Goal: Transaction & Acquisition: Purchase product/service

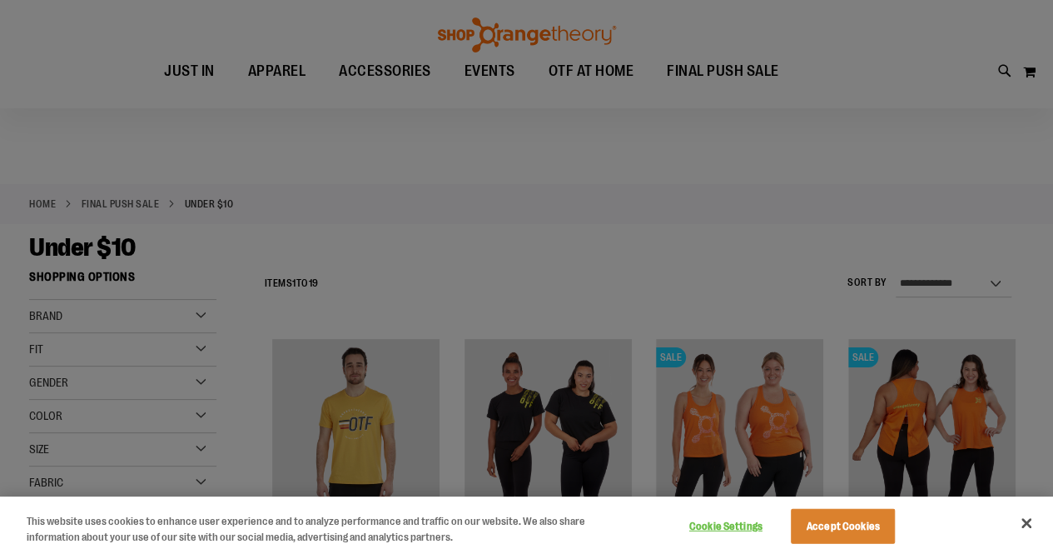
scroll to position [333, 0]
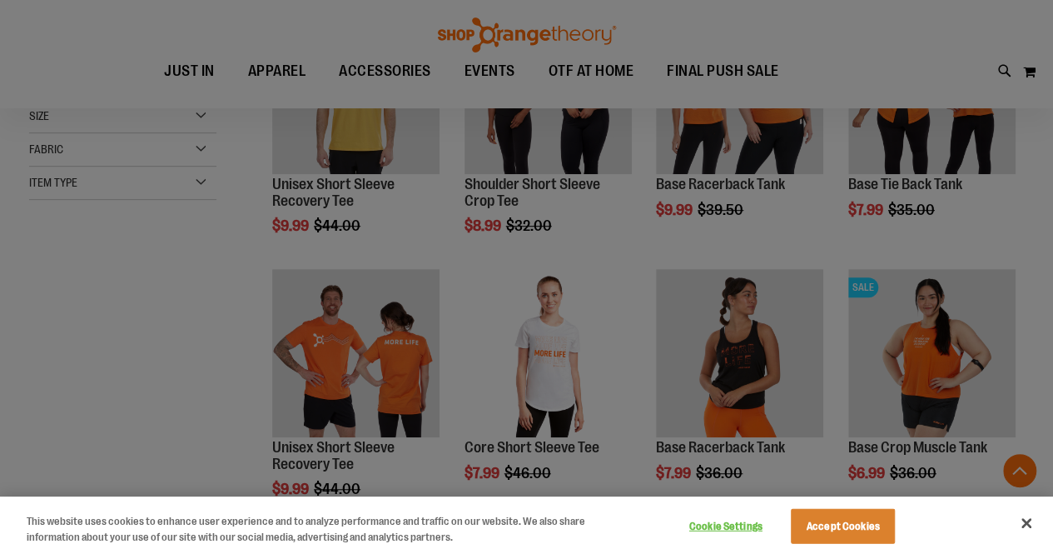
type input "**********"
click at [862, 531] on button "Accept Cookies" at bounding box center [843, 526] width 104 height 35
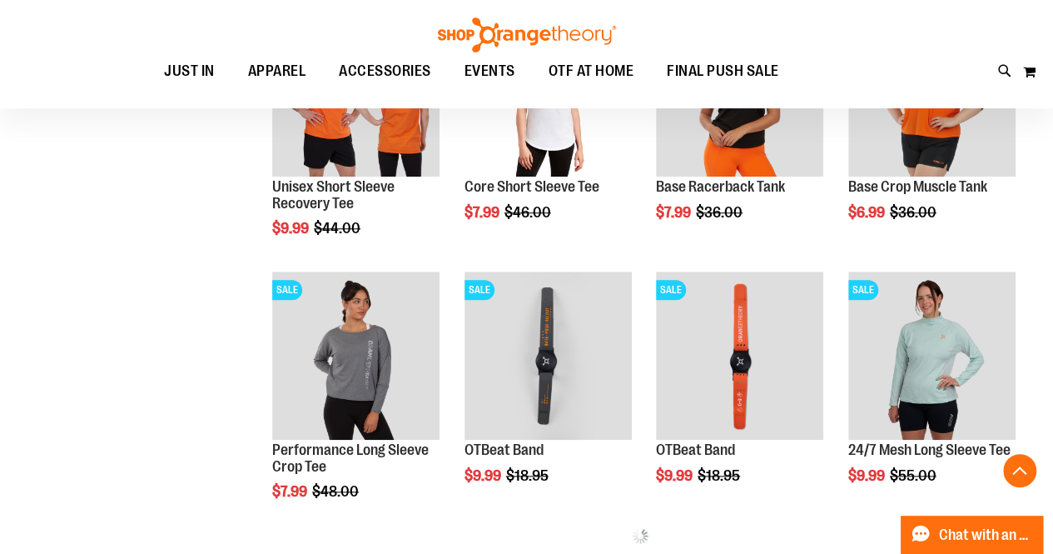
scroll to position [666, 0]
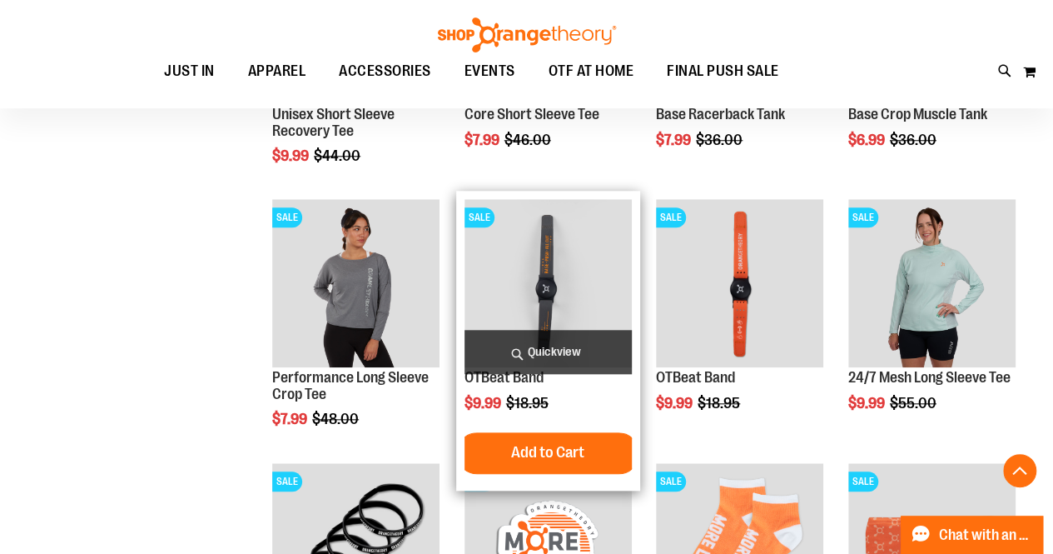
click at [544, 277] on img "product" at bounding box center [547, 282] width 167 height 167
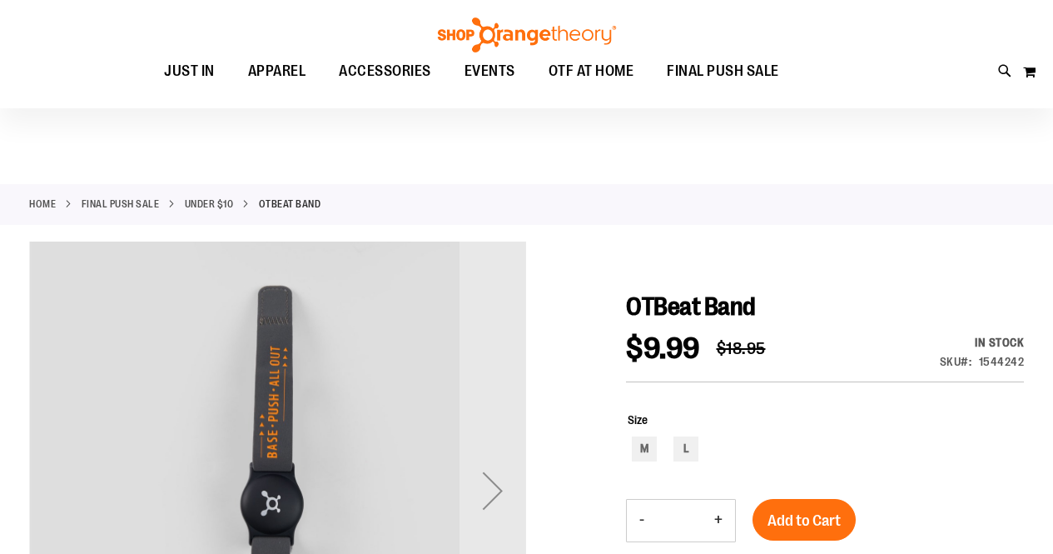
scroll to position [166, 0]
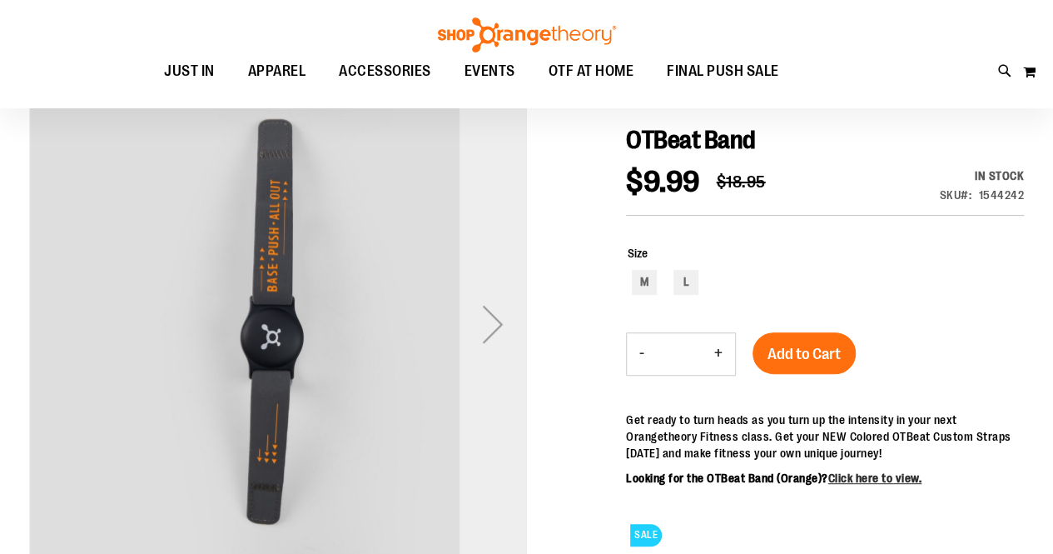
type input "**********"
click at [502, 323] on div "Next" at bounding box center [492, 324] width 67 height 67
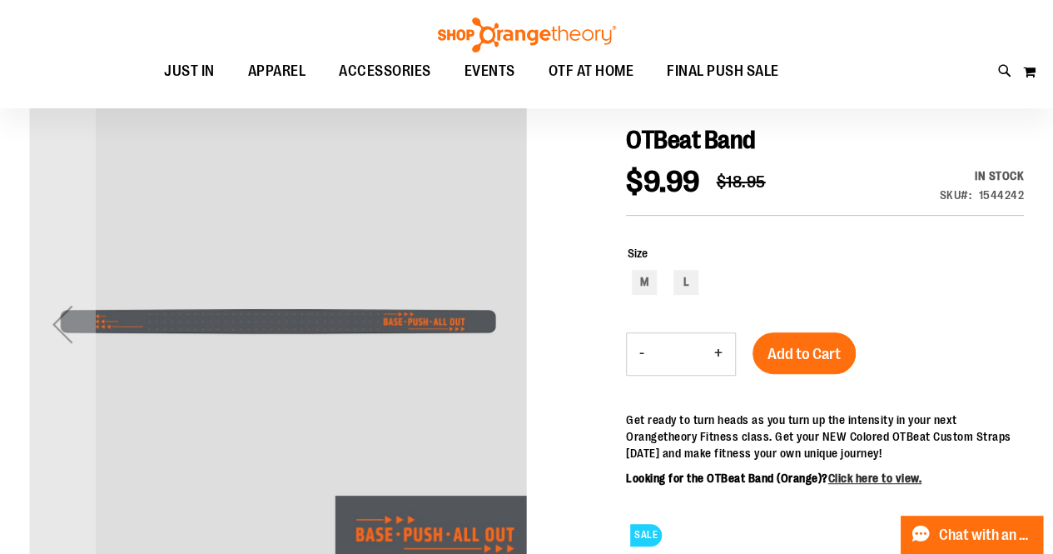
click at [502, 323] on img "carousel" at bounding box center [277, 320] width 497 height 497
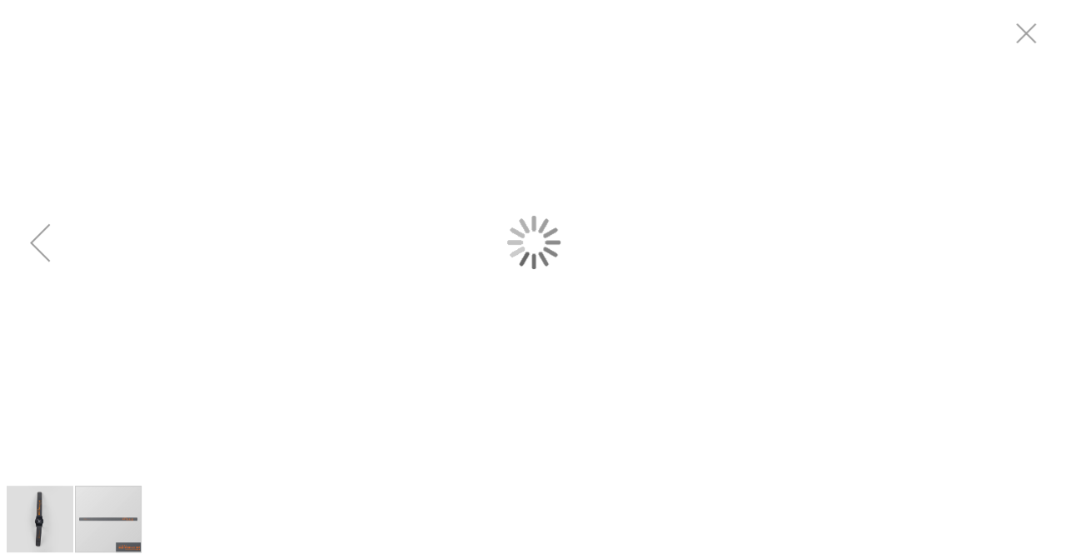
scroll to position [0, 0]
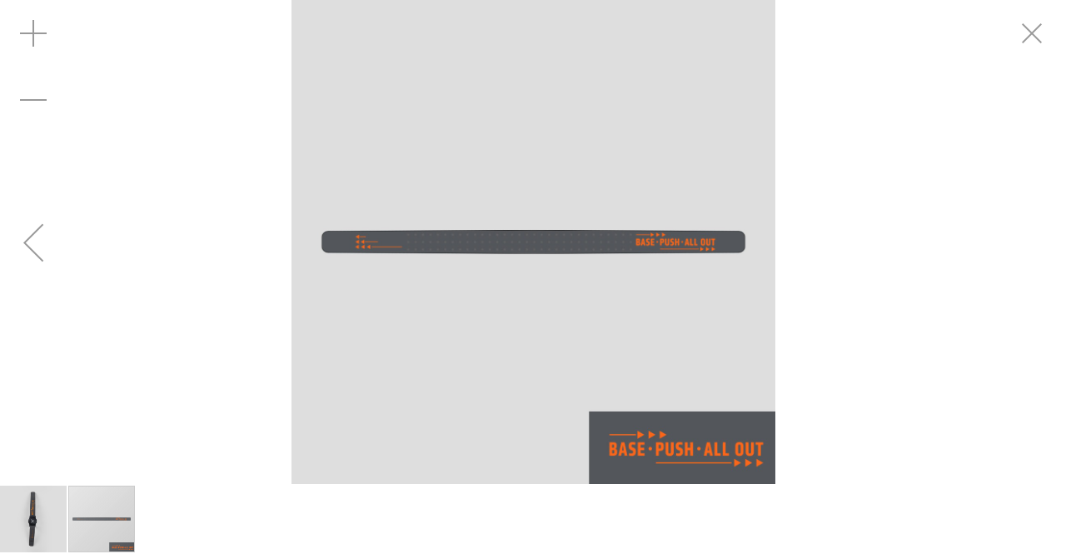
click at [46, 246] on div "Previous" at bounding box center [33, 242] width 67 height 67
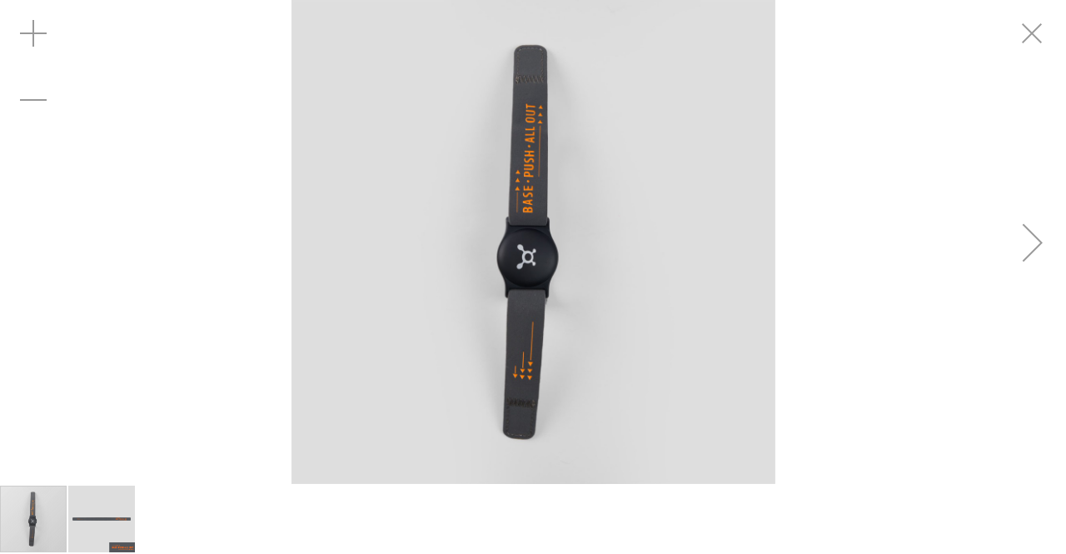
click at [40, 246] on div "carousel" at bounding box center [533, 242] width 1066 height 484
click at [18, 251] on div "carousel" at bounding box center [533, 242] width 1066 height 484
click at [1036, 224] on div "Next" at bounding box center [1032, 242] width 67 height 67
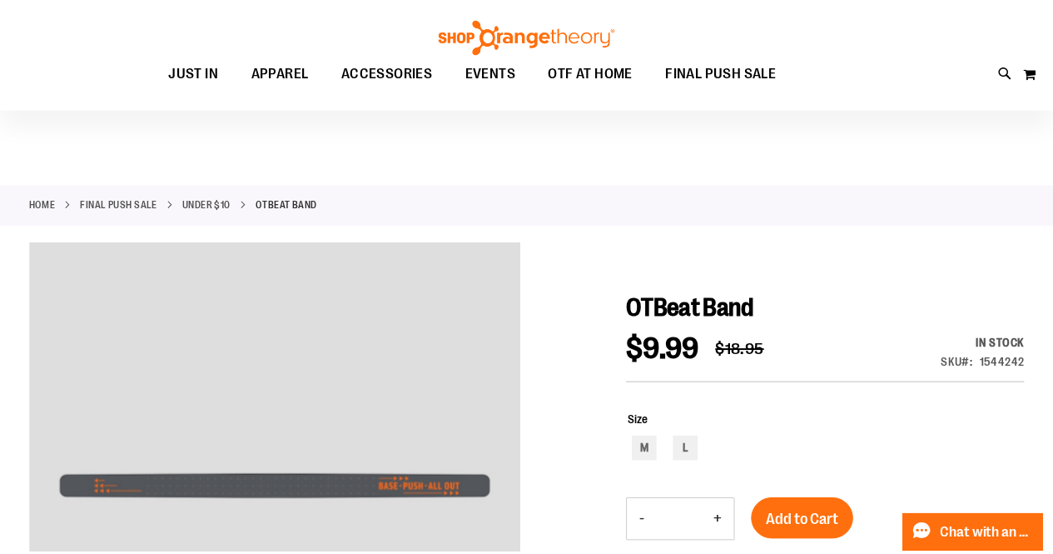
scroll to position [166, 0]
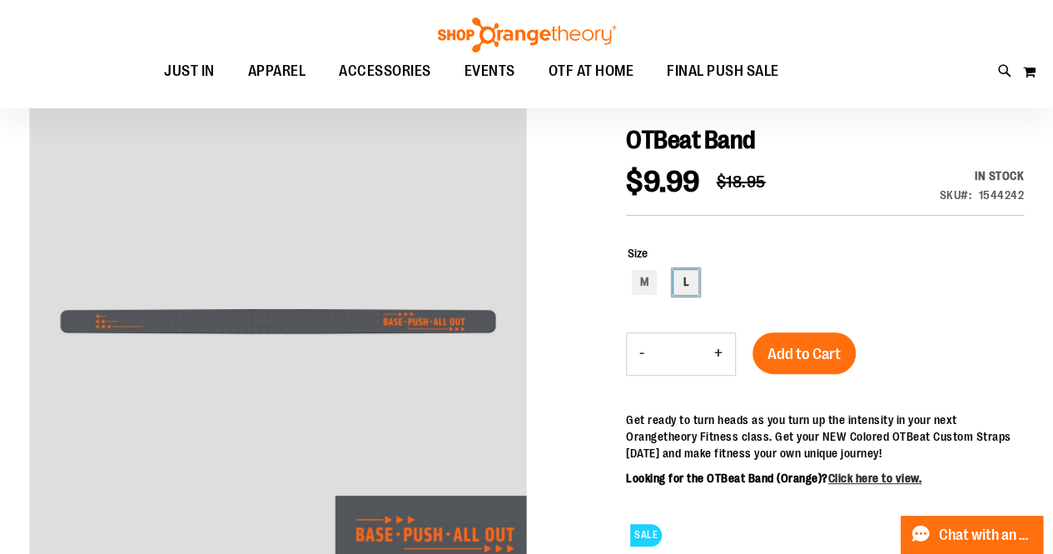
click at [685, 281] on div "L" at bounding box center [685, 282] width 25 height 25
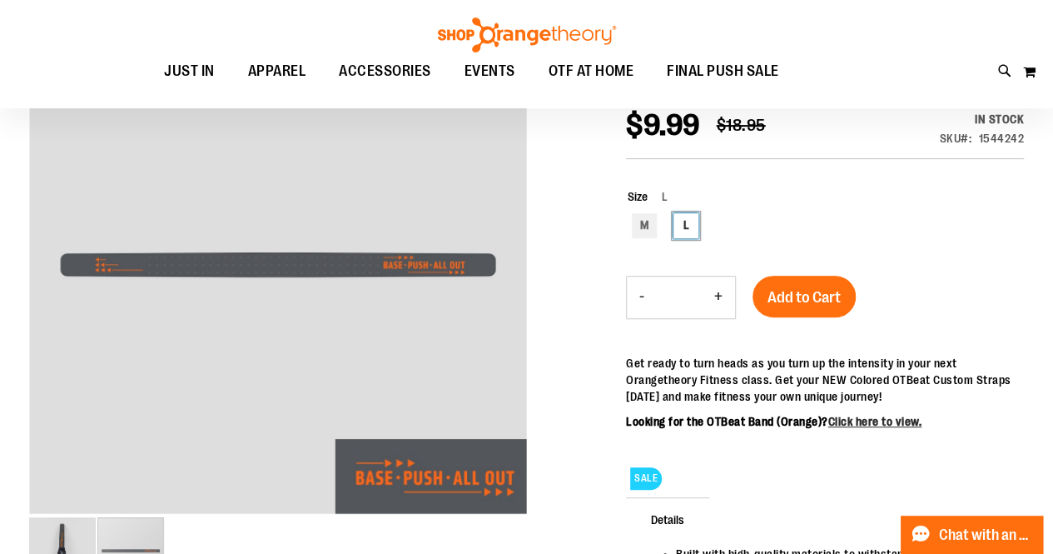
scroll to position [250, 0]
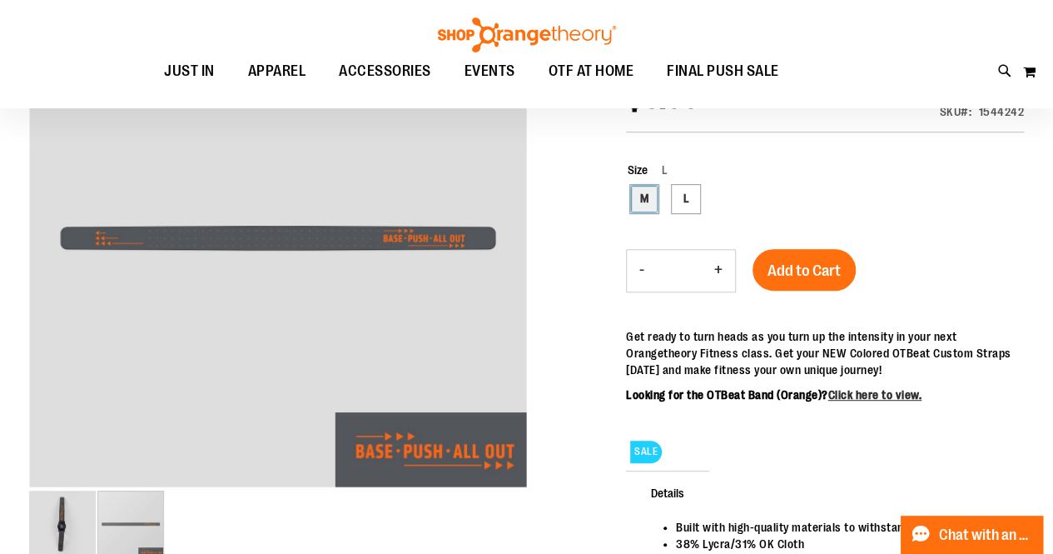
click at [644, 204] on div "M" at bounding box center [644, 198] width 25 height 25
click at [683, 201] on div "L" at bounding box center [685, 198] width 25 height 25
type input "***"
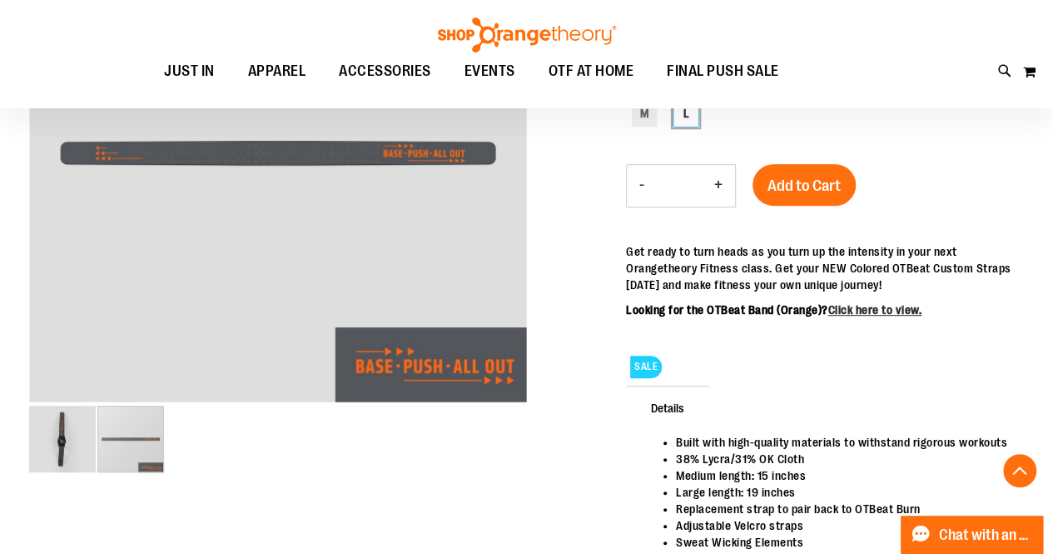
scroll to position [499, 0]
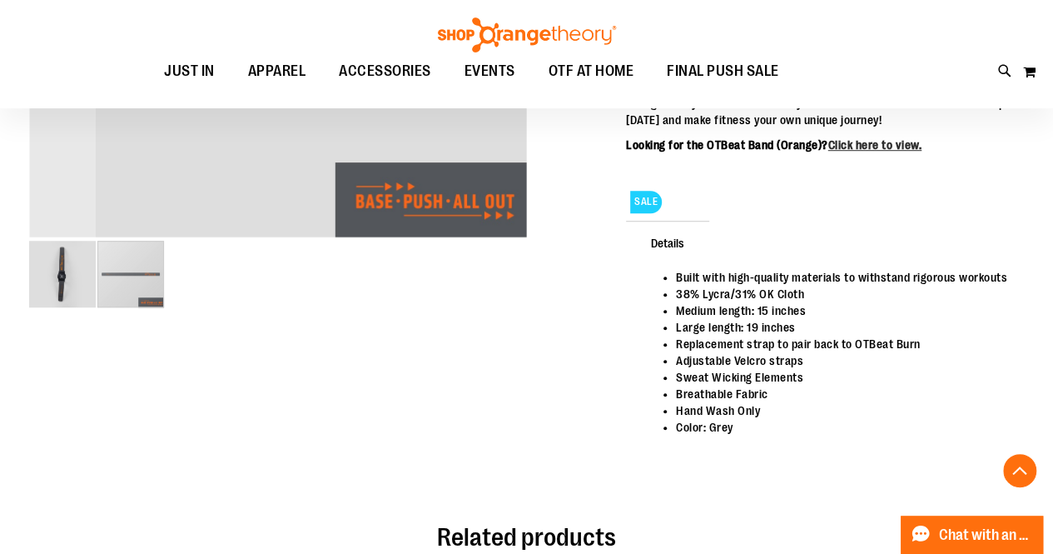
click at [147, 274] on div "carousel" at bounding box center [130, 274] width 67 height 67
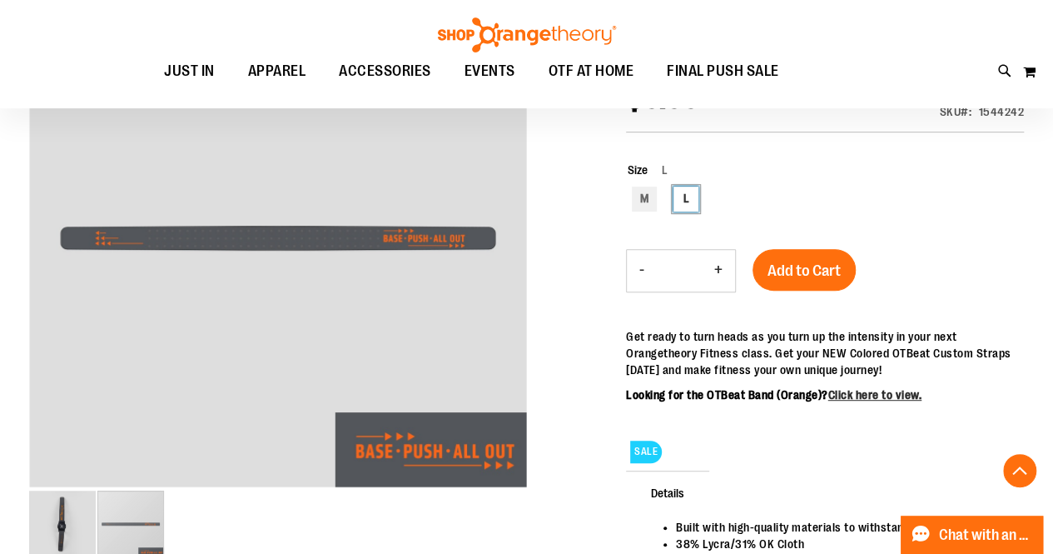
scroll to position [416, 0]
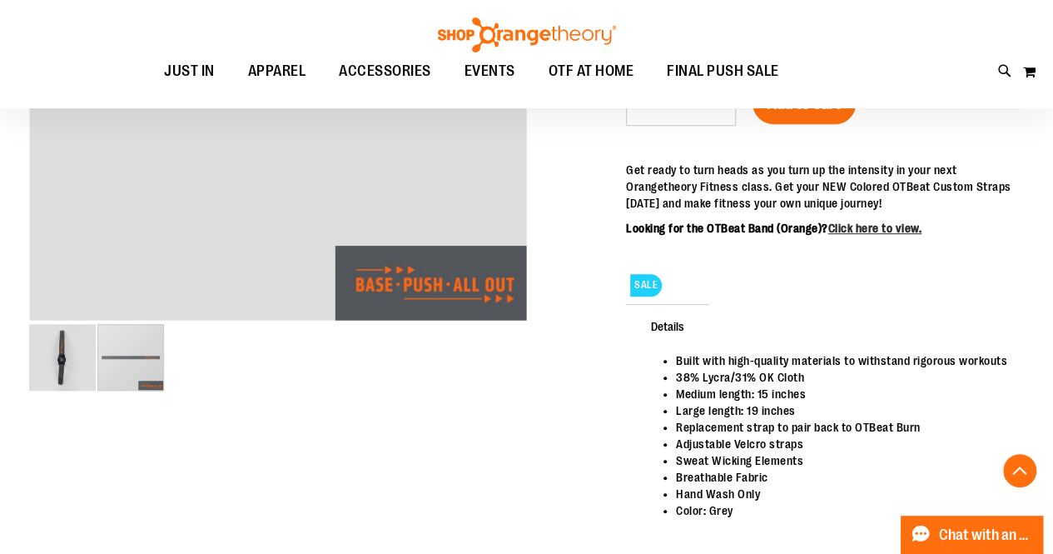
drag, startPoint x: 611, startPoint y: 390, endPoint x: 629, endPoint y: 431, distance: 44.7
click at [629, 431] on div "Built with high-quality materials to withstand rigorous workouts 38% Lycra/31% …" at bounding box center [825, 454] width 398 height 204
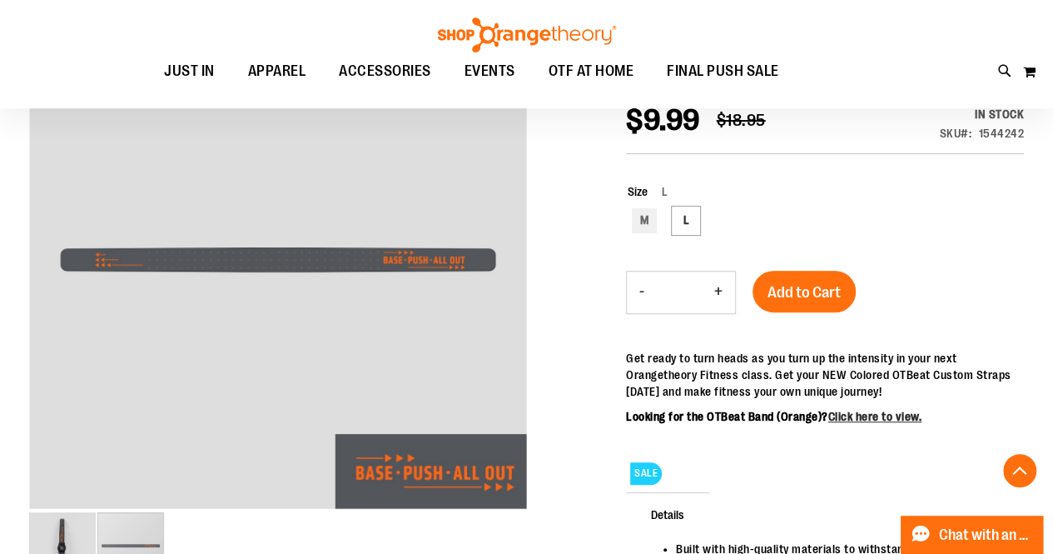
scroll to position [226, 0]
